Goal: Information Seeking & Learning: Learn about a topic

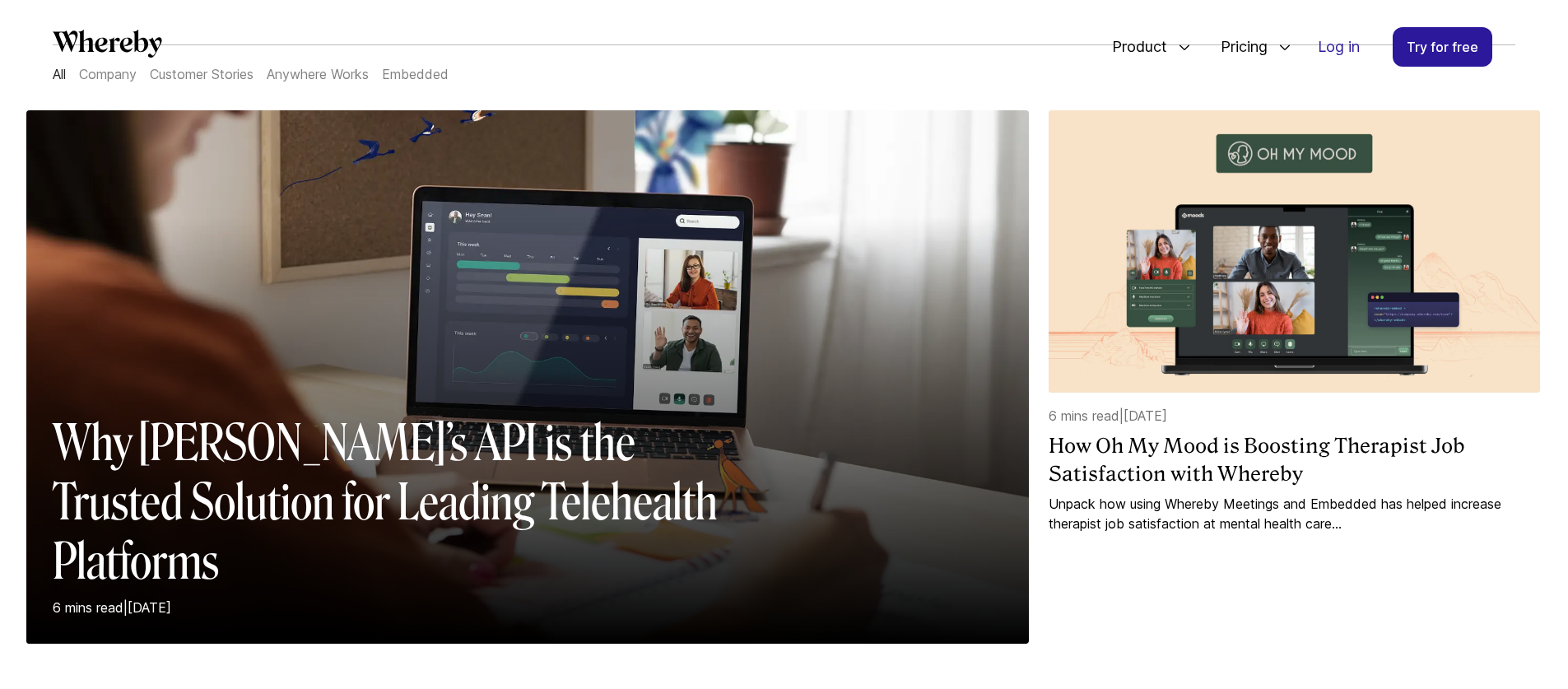
scroll to position [19, 0]
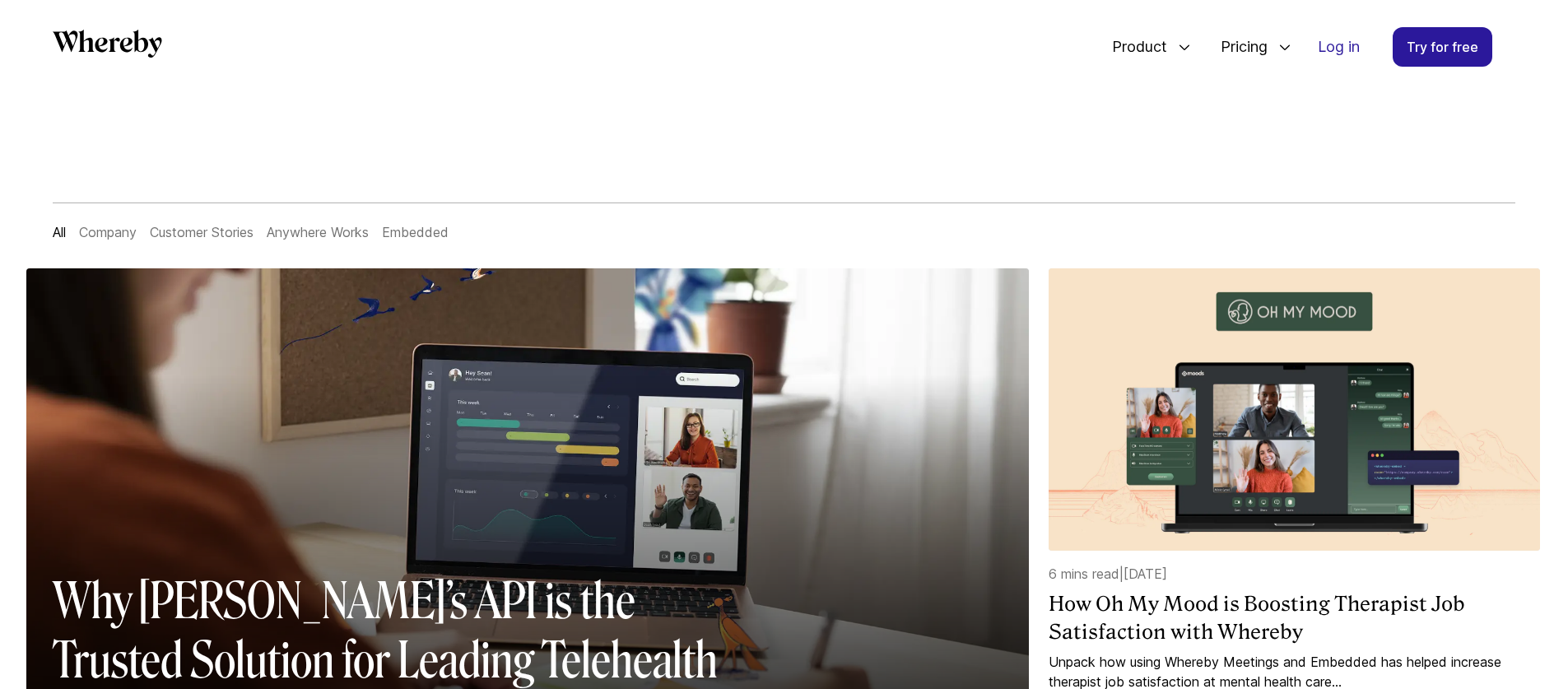
click at [219, 233] on link "Customer Stories" at bounding box center [202, 232] width 104 height 17
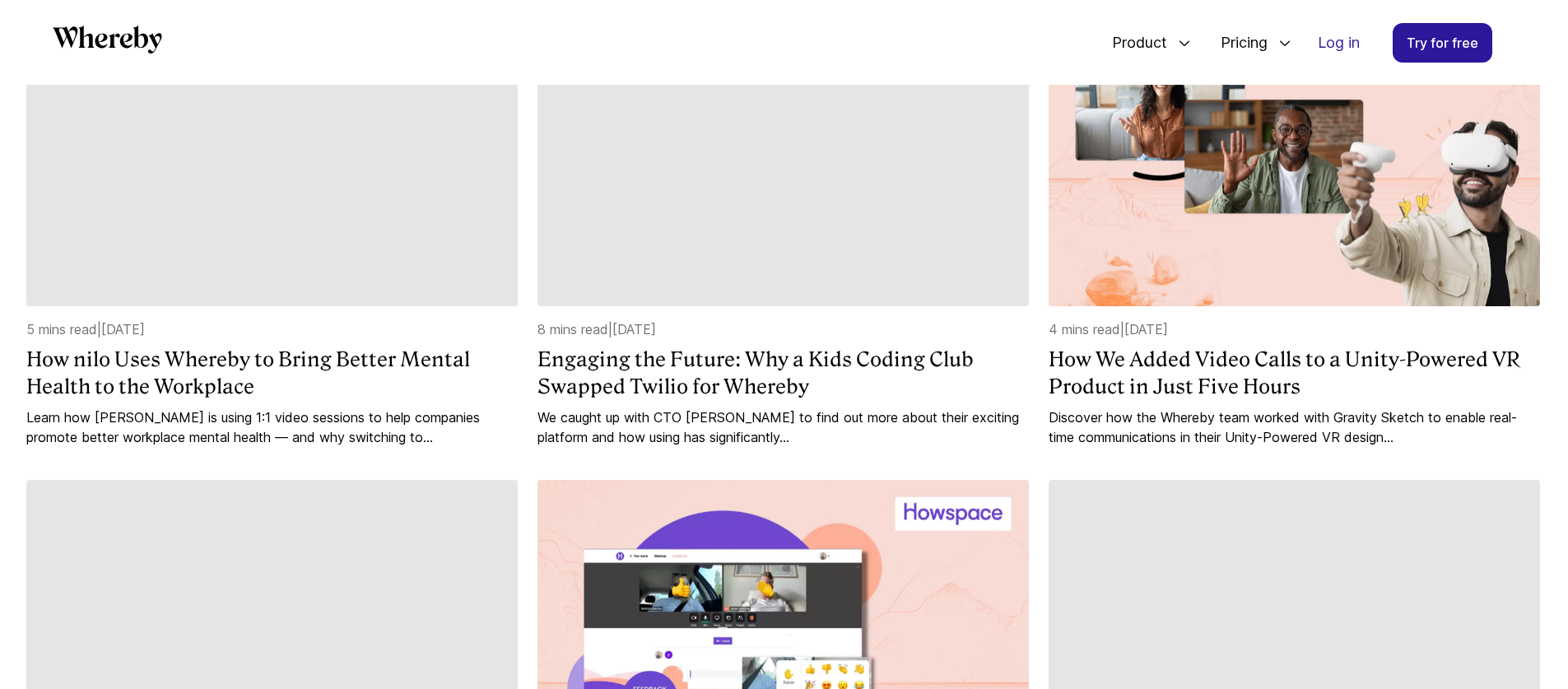
scroll to position [186, 0]
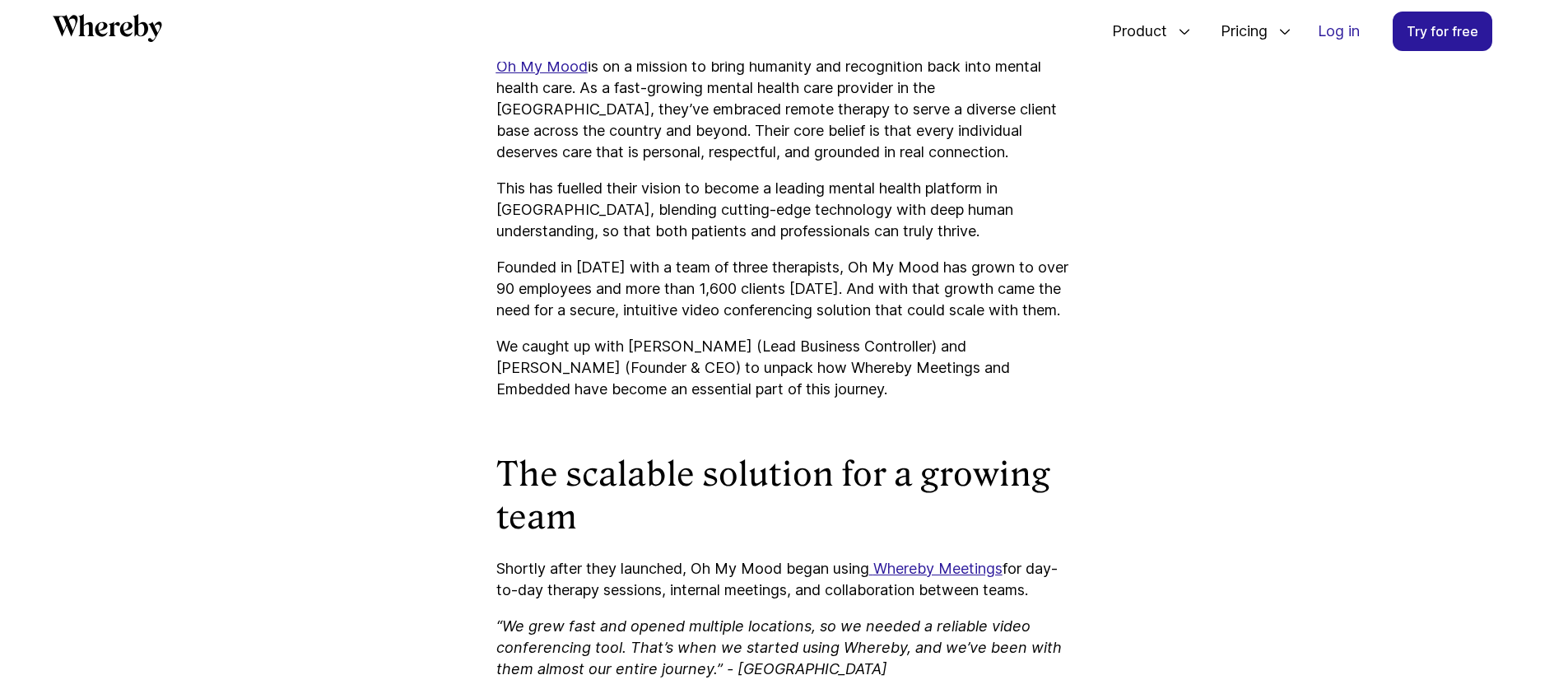
scroll to position [1209, 0]
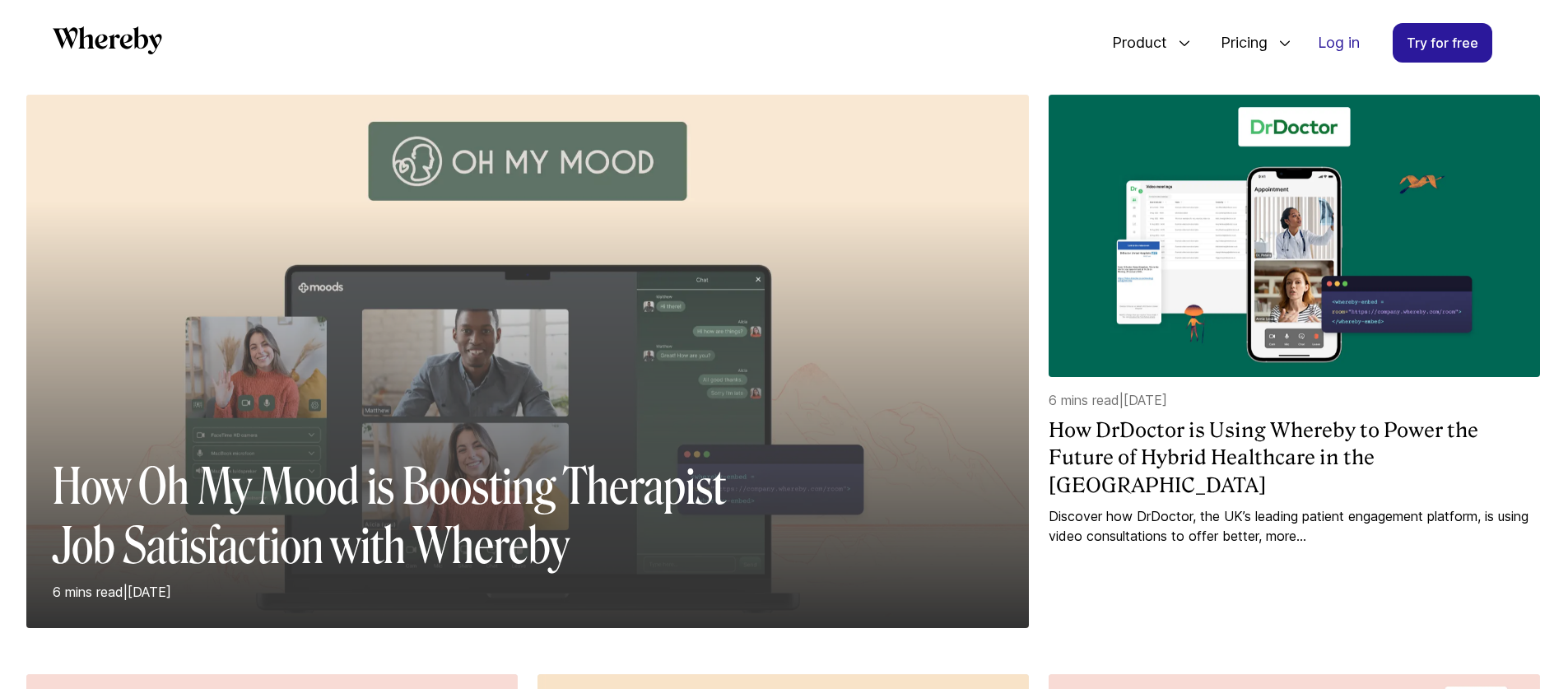
click at [765, 286] on div at bounding box center [527, 414] width 1003 height 427
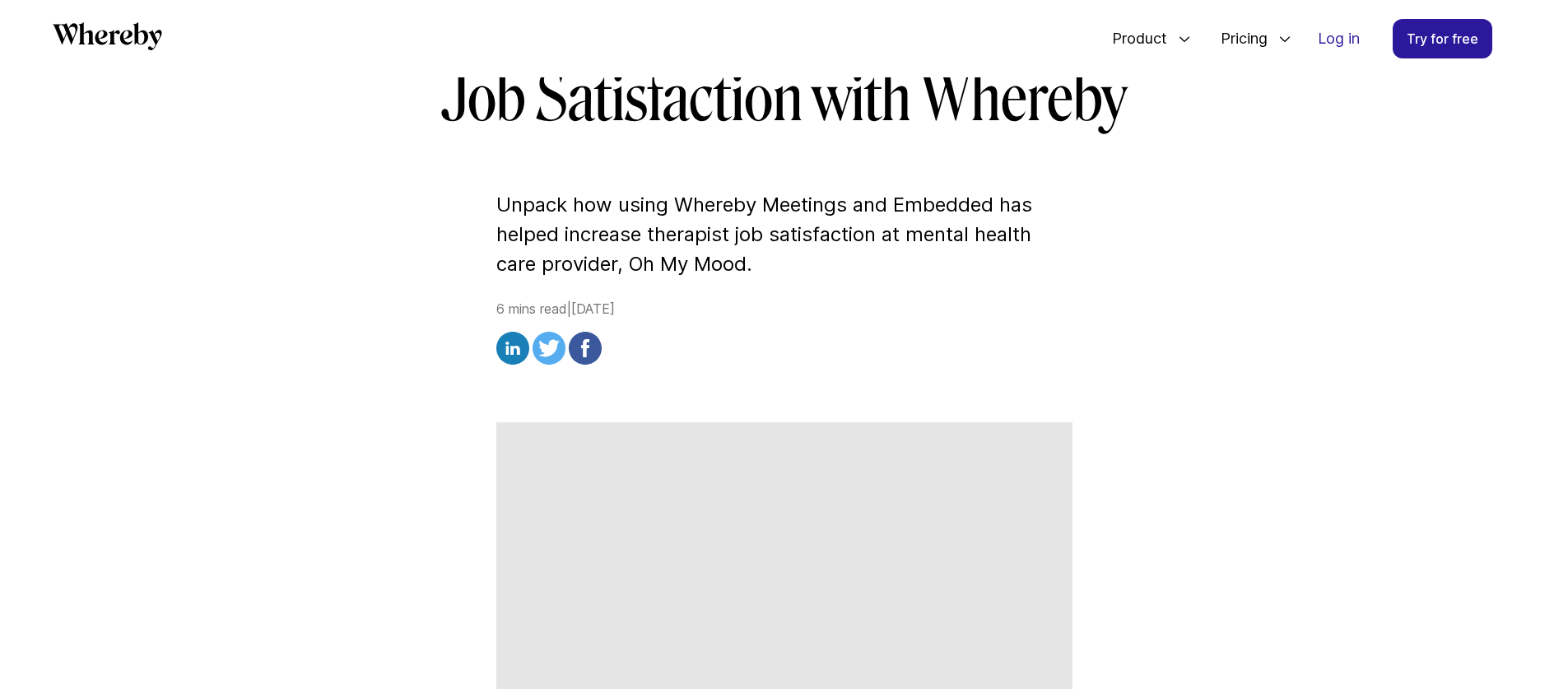
scroll to position [305, 0]
